Goal: Task Accomplishment & Management: Manage account settings

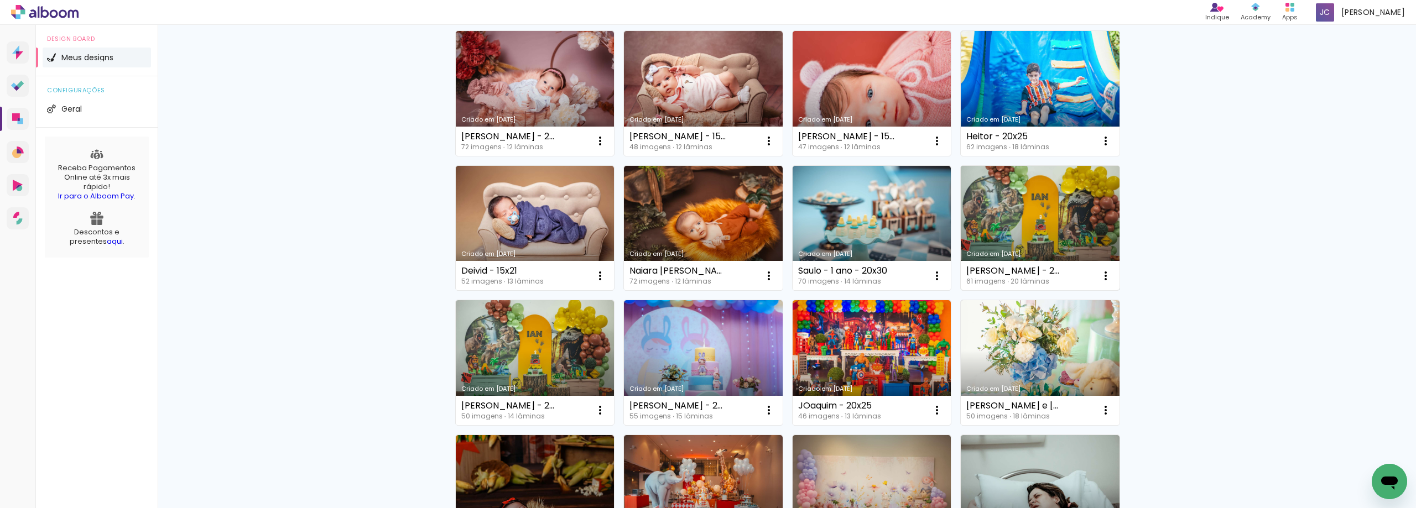
scroll to position [166, 0]
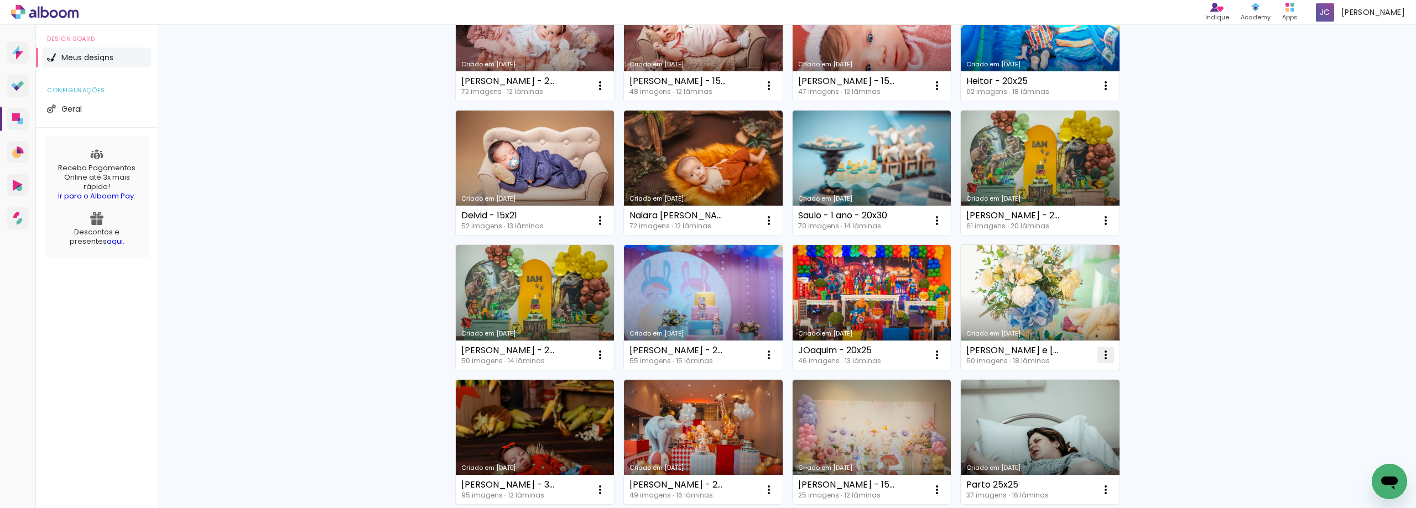
click at [607, 92] on iron-icon at bounding box center [599, 85] width 13 height 13
click at [1055, 435] on paper-item "Excluir" at bounding box center [1057, 428] width 109 height 22
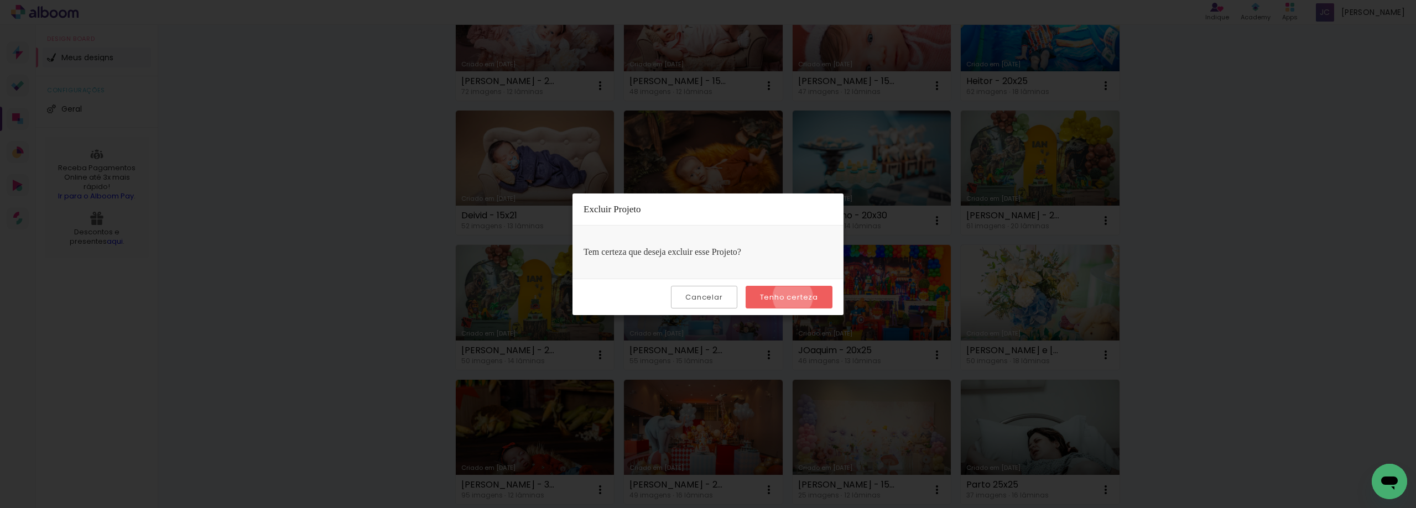
click at [0, 0] on slot "Tenho certeza" at bounding box center [0, 0] width 0 height 0
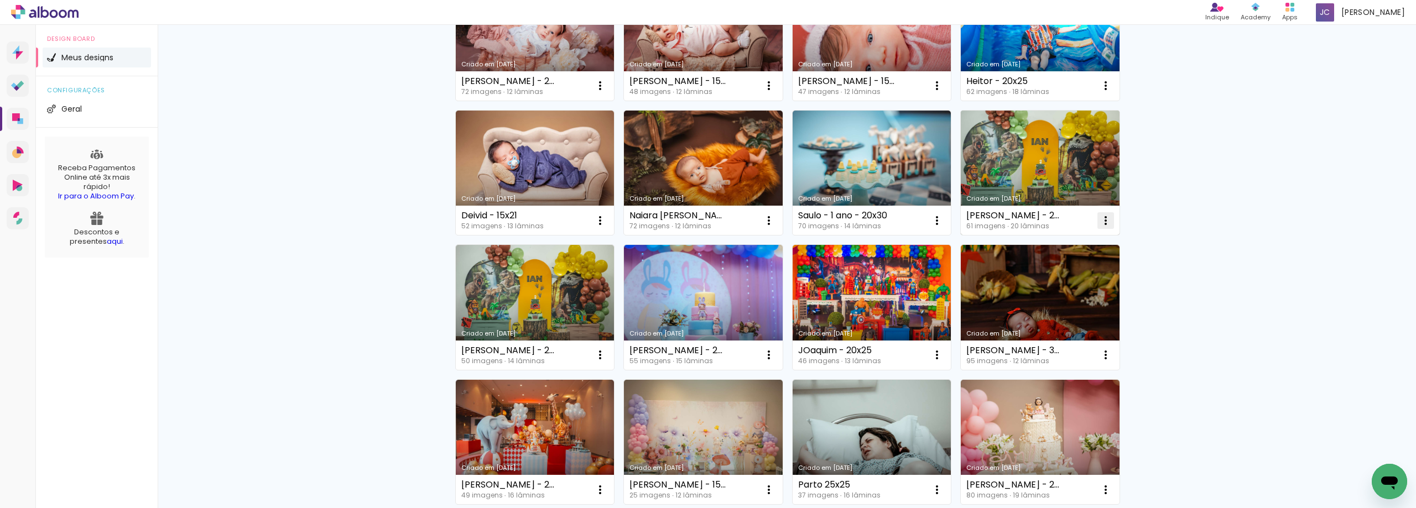
click at [607, 92] on iron-icon at bounding box center [599, 85] width 13 height 13
click at [1051, 290] on paper-item "Excluir" at bounding box center [1057, 294] width 109 height 22
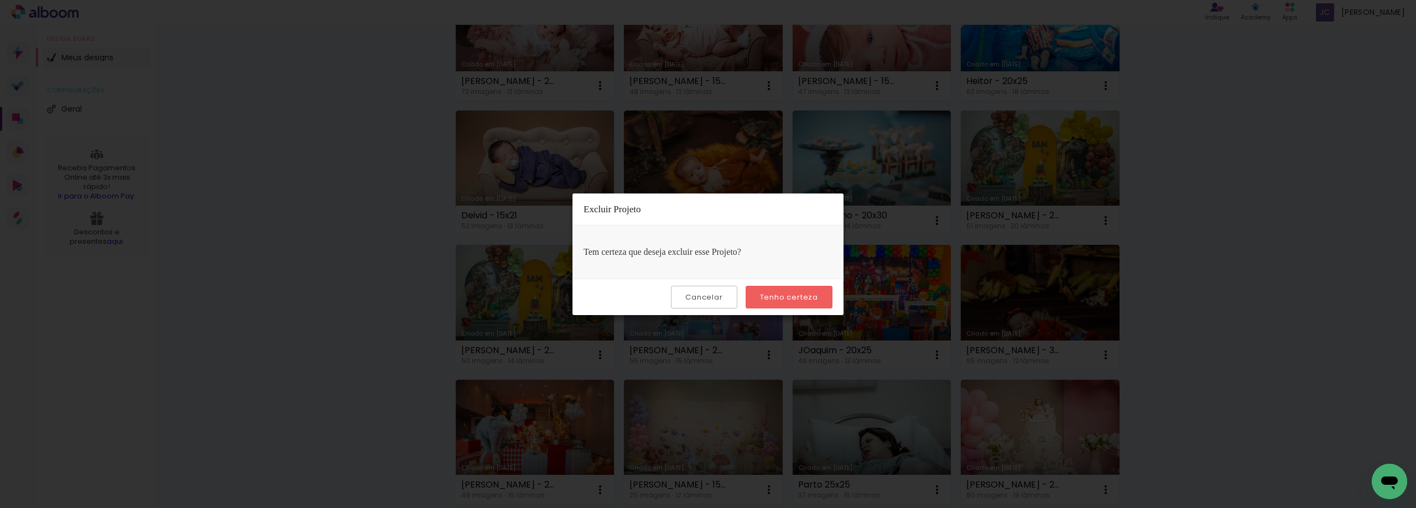
click at [802, 302] on paper-button "Tenho certeza" at bounding box center [788, 297] width 87 height 23
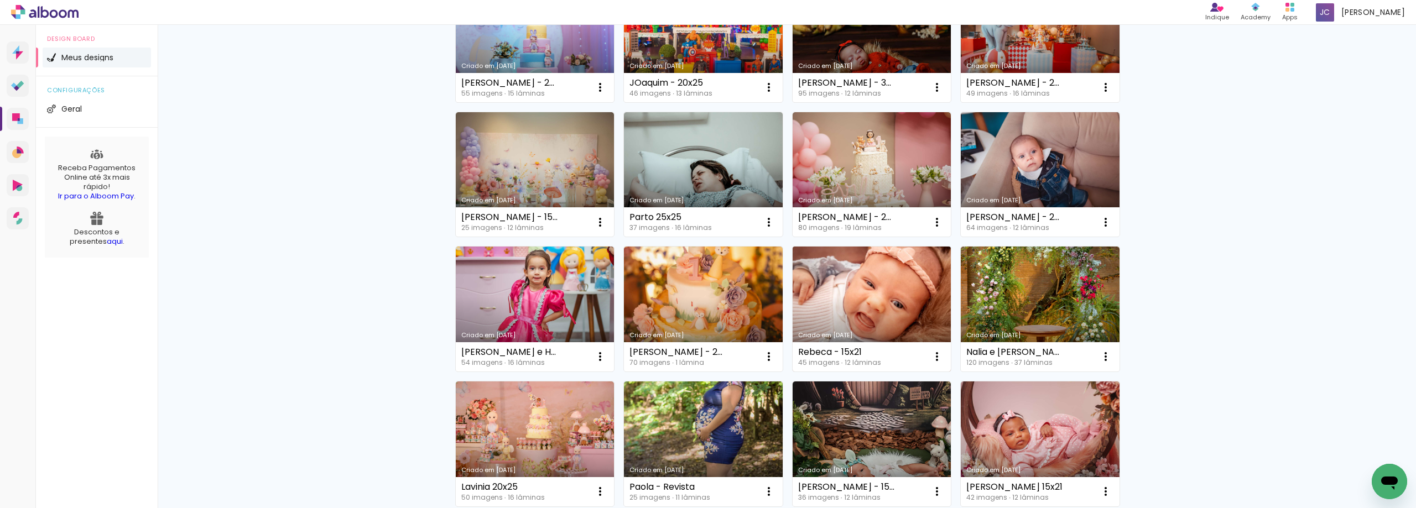
scroll to position [553, 0]
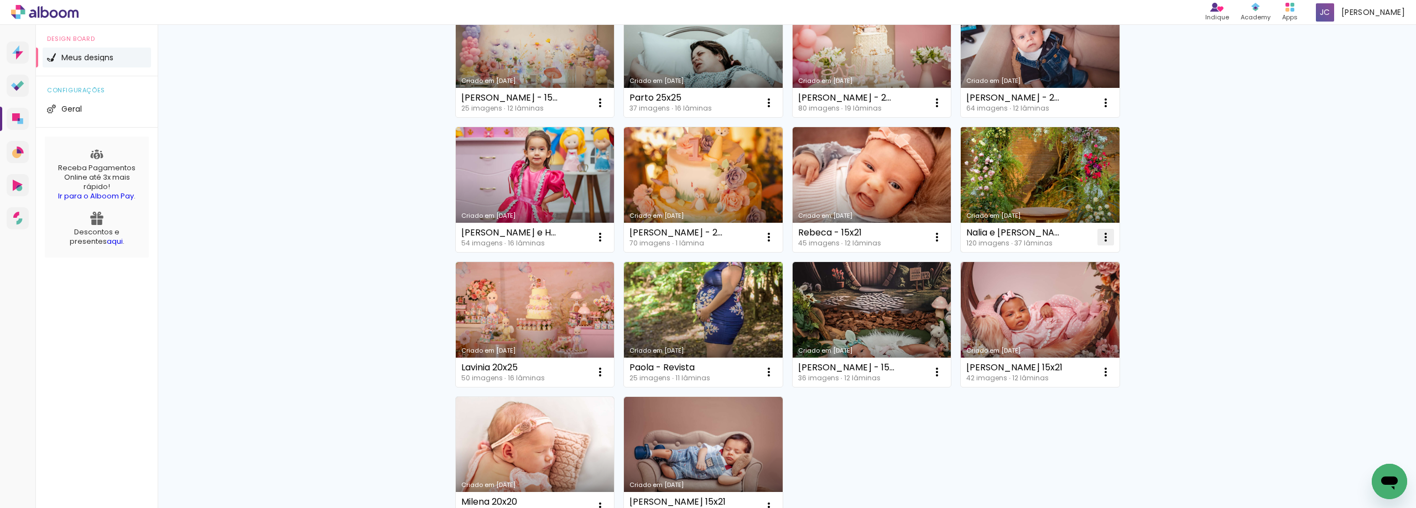
click at [1042, 309] on span "Excluir" at bounding box center [1039, 310] width 24 height 8
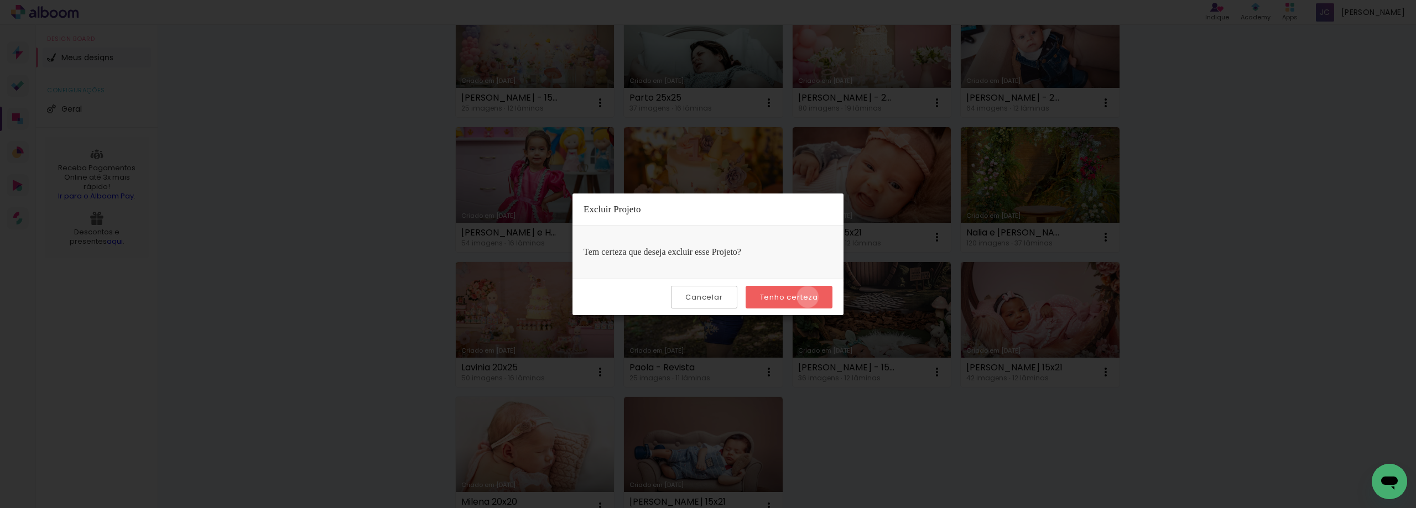
click at [0, 0] on slot "Tenho certeza" at bounding box center [0, 0] width 0 height 0
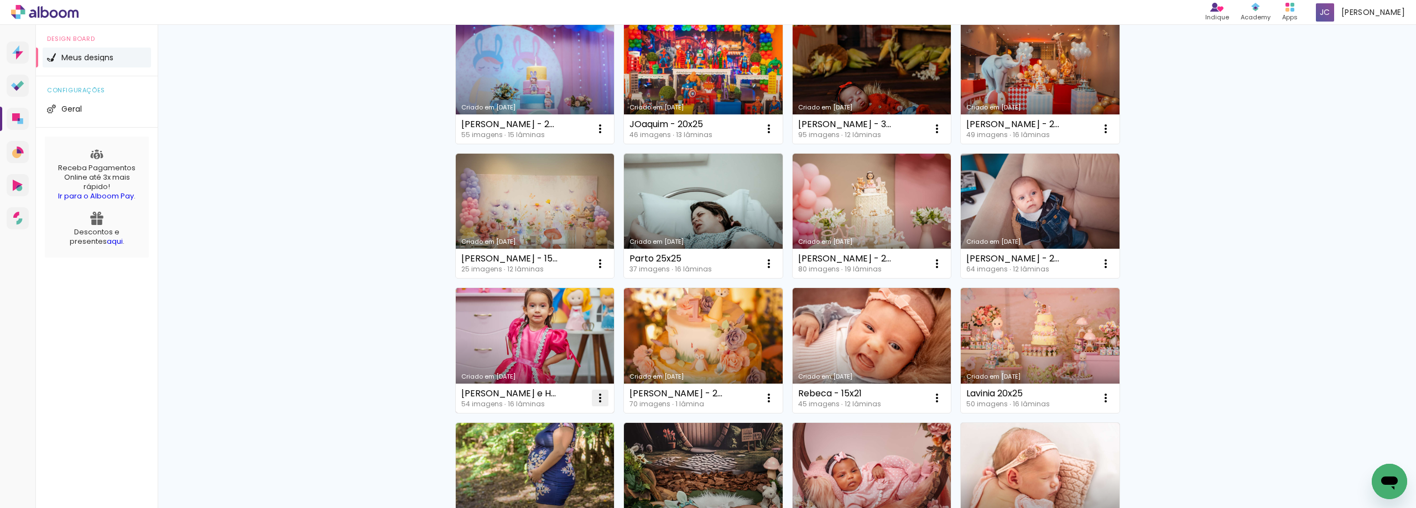
scroll to position [387, 0]
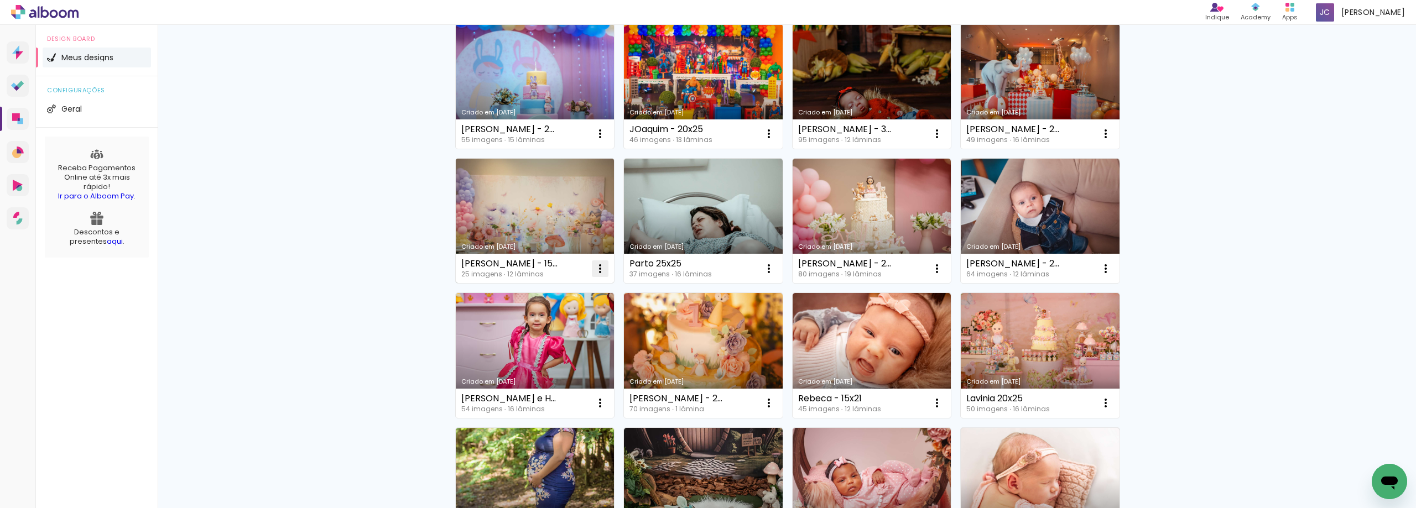
click at [592, 258] on paper-icon-button at bounding box center [600, 269] width 22 height 22
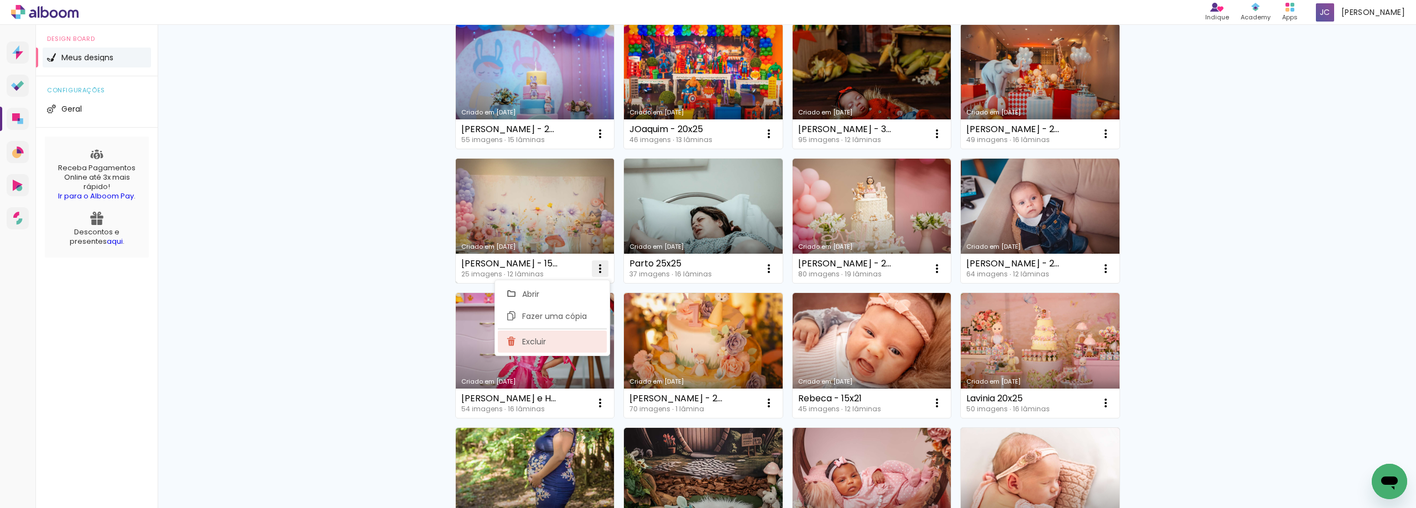
click at [578, 352] on paper-item "Excluir" at bounding box center [552, 342] width 109 height 22
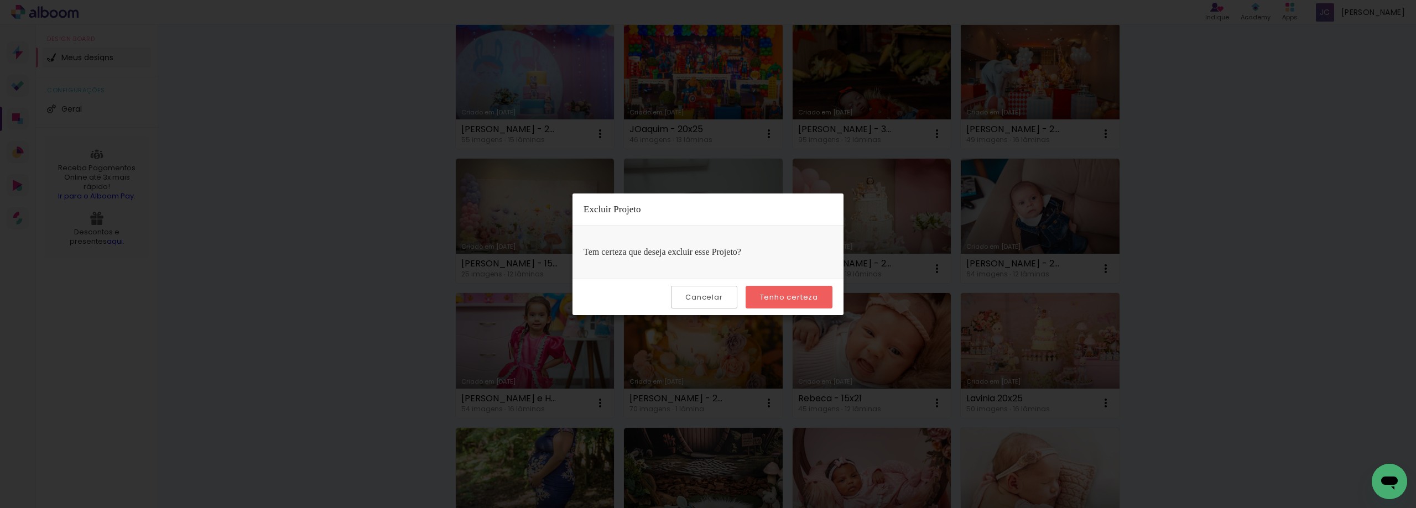
click at [0, 0] on slot "Tenho certeza" at bounding box center [0, 0] width 0 height 0
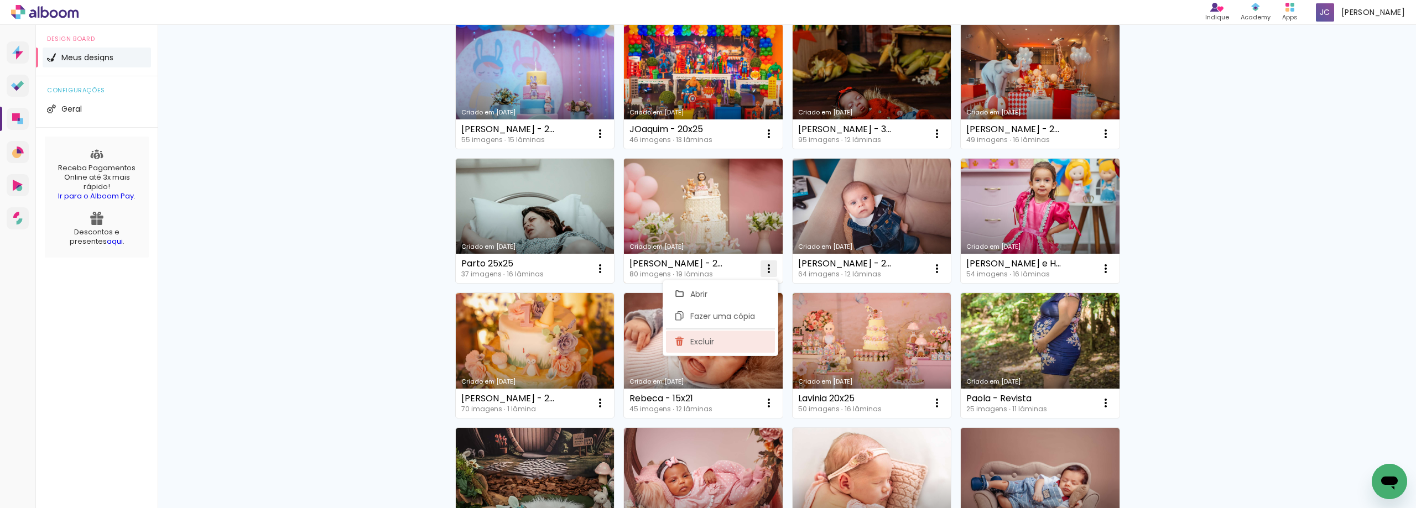
click at [753, 345] on paper-item "Excluir" at bounding box center [720, 342] width 109 height 22
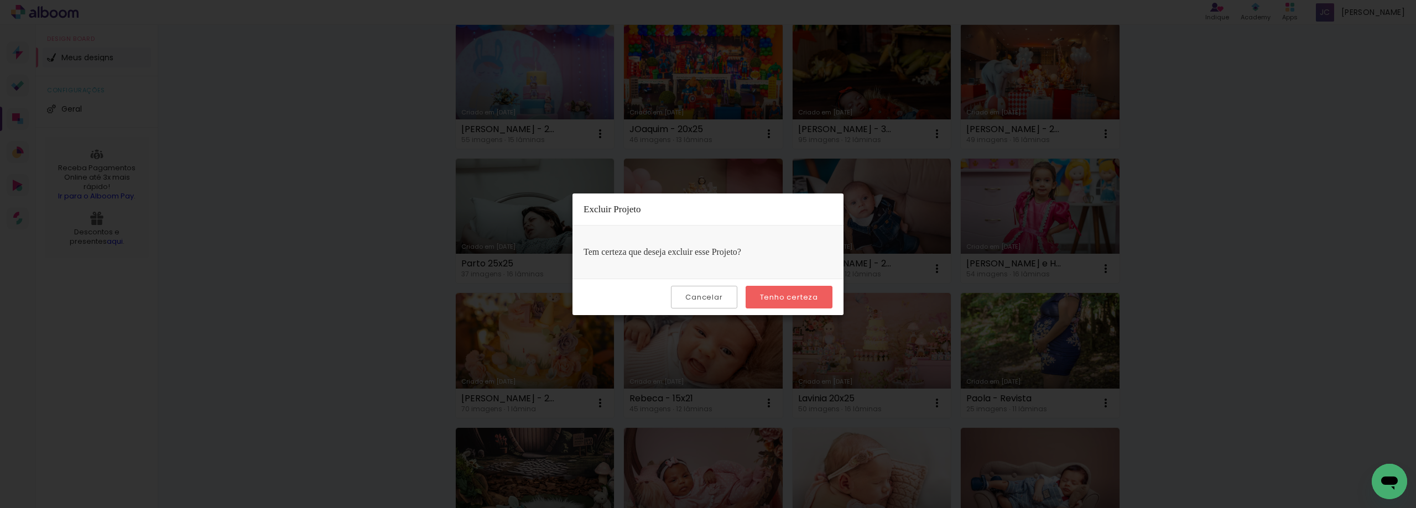
click at [807, 302] on paper-button "Tenho certeza" at bounding box center [788, 297] width 87 height 23
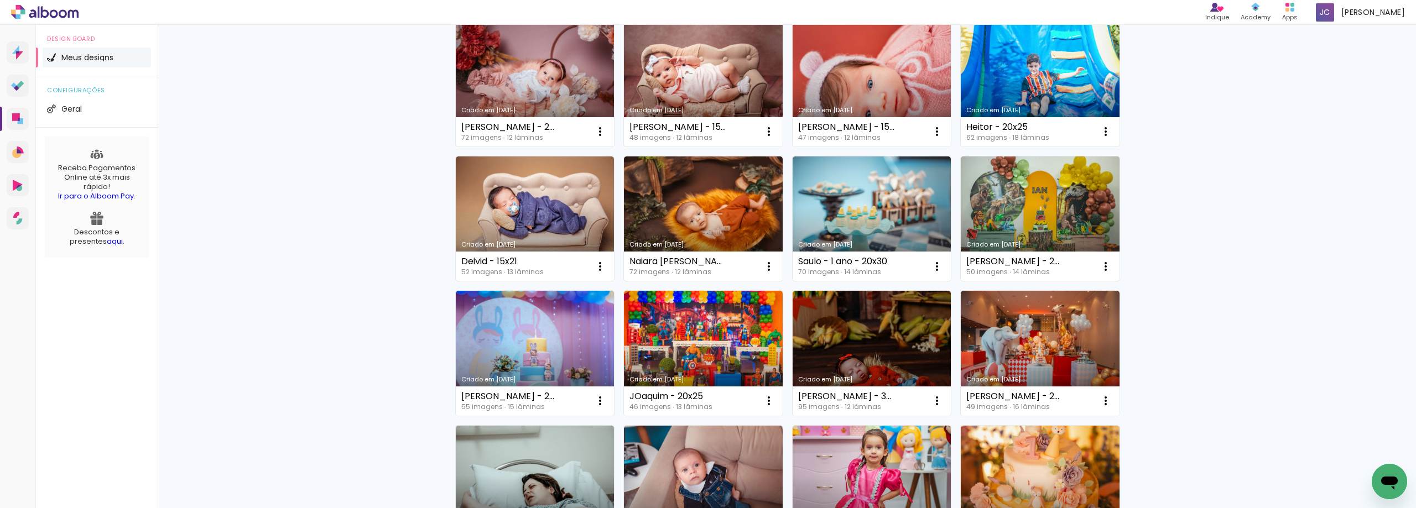
scroll to position [111, 0]
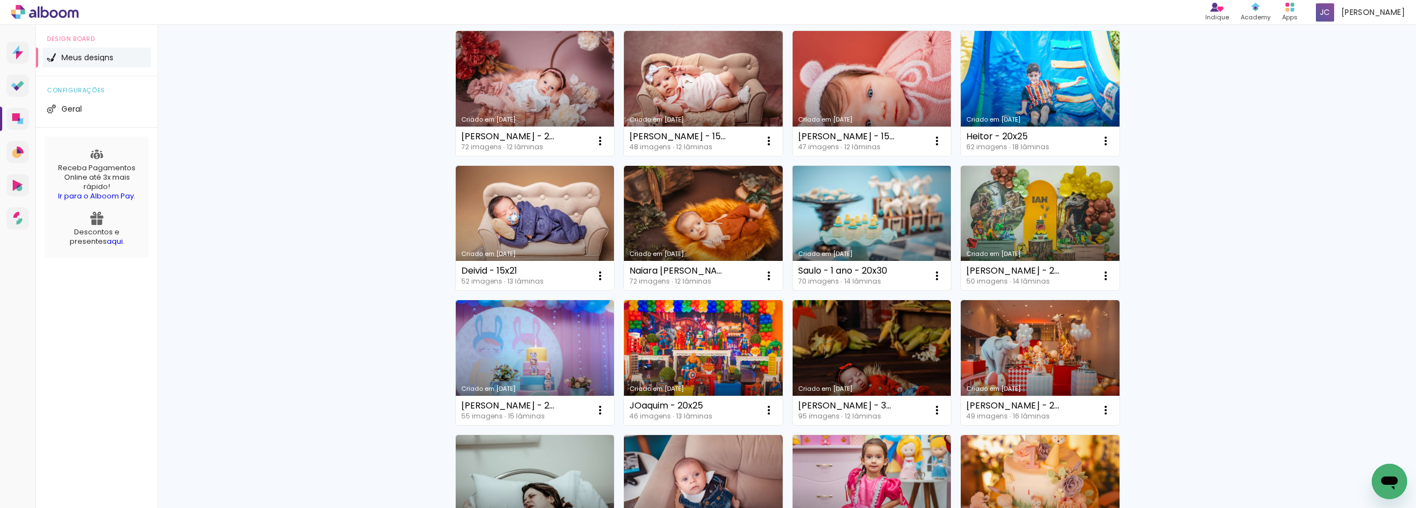
click at [842, 233] on link "Criado em [DATE]" at bounding box center [871, 228] width 159 height 125
